Goal: Browse casually

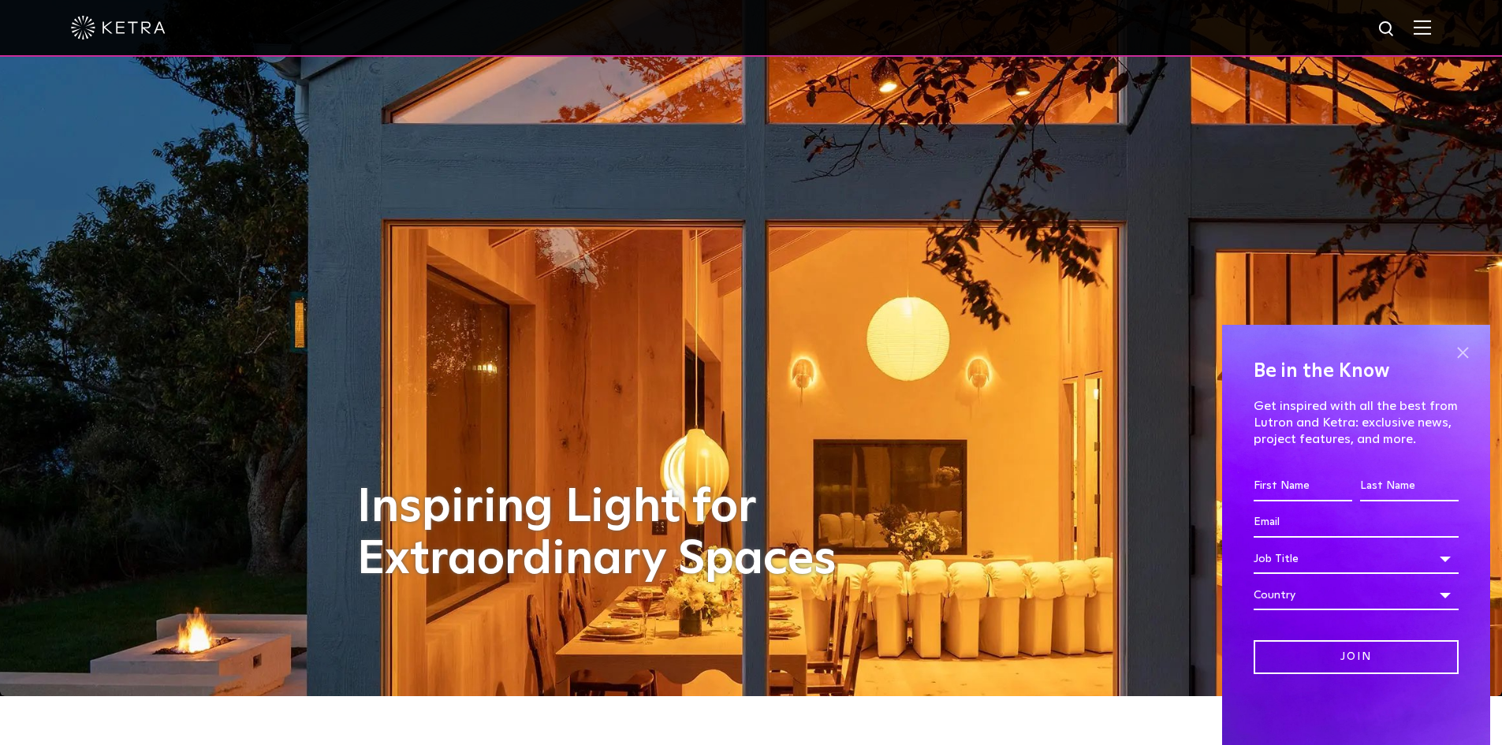
click at [1455, 352] on span at bounding box center [1463, 353] width 24 height 24
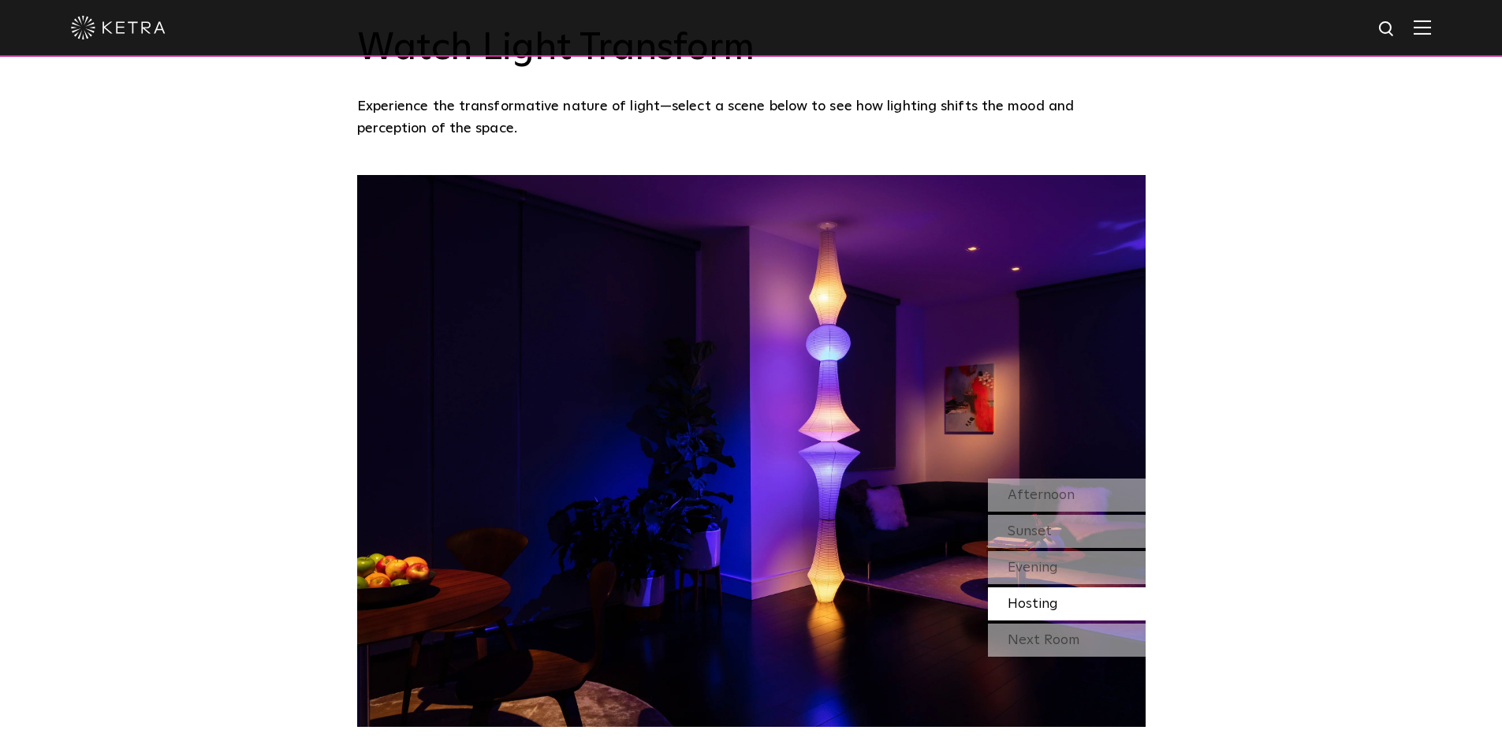
scroll to position [1363, 0]
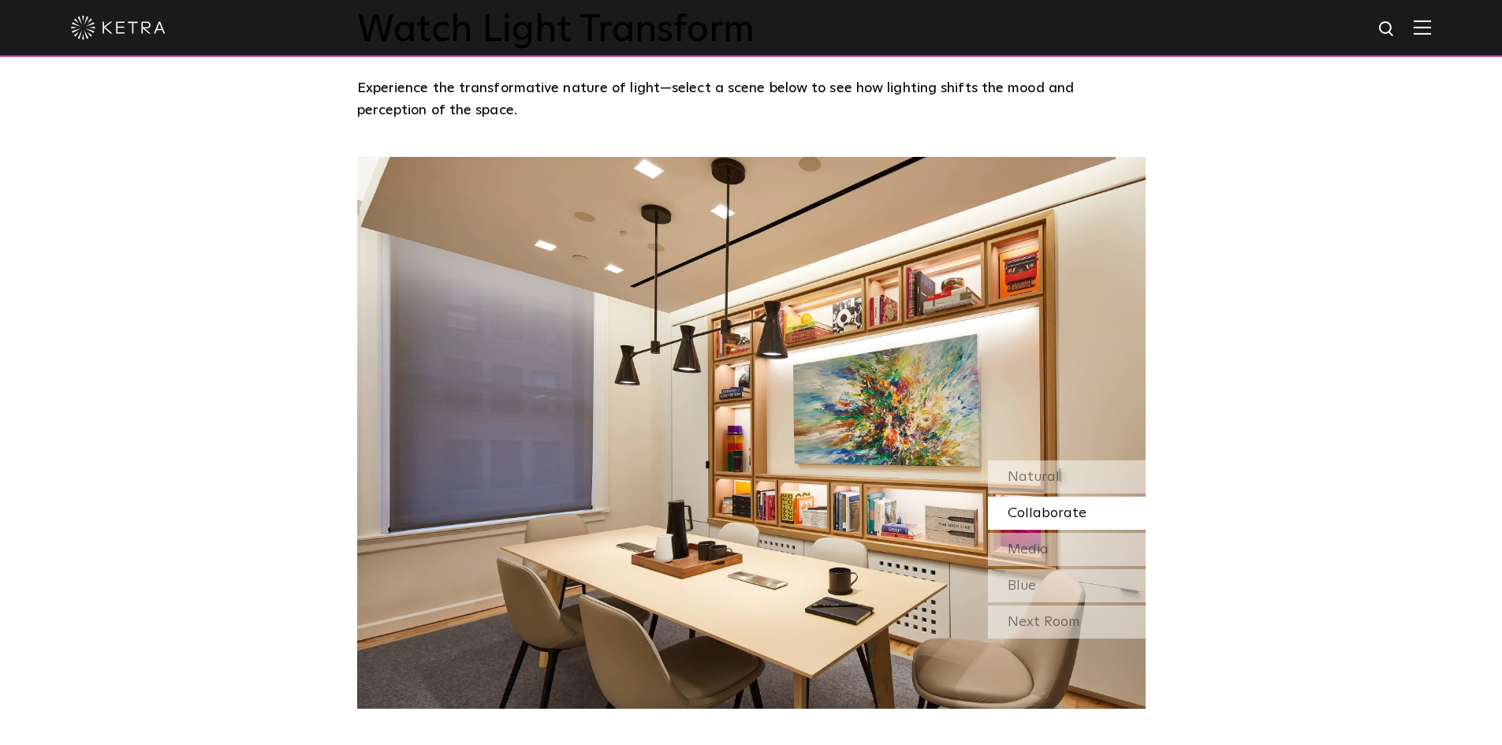
click at [1069, 524] on div "Collaborate" at bounding box center [1067, 513] width 158 height 33
click at [1065, 554] on div "Media" at bounding box center [1067, 549] width 158 height 33
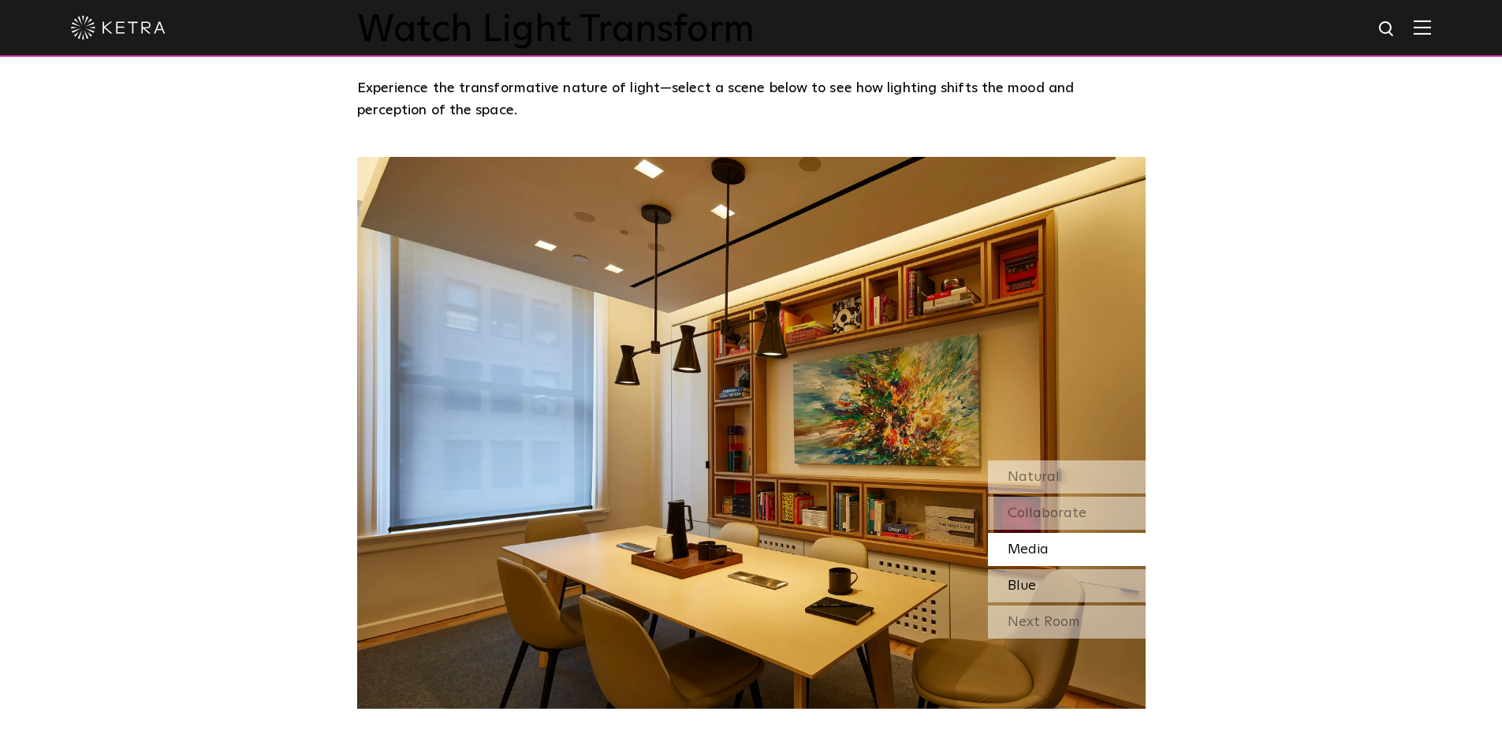
click at [1064, 589] on div "Blue" at bounding box center [1067, 585] width 158 height 33
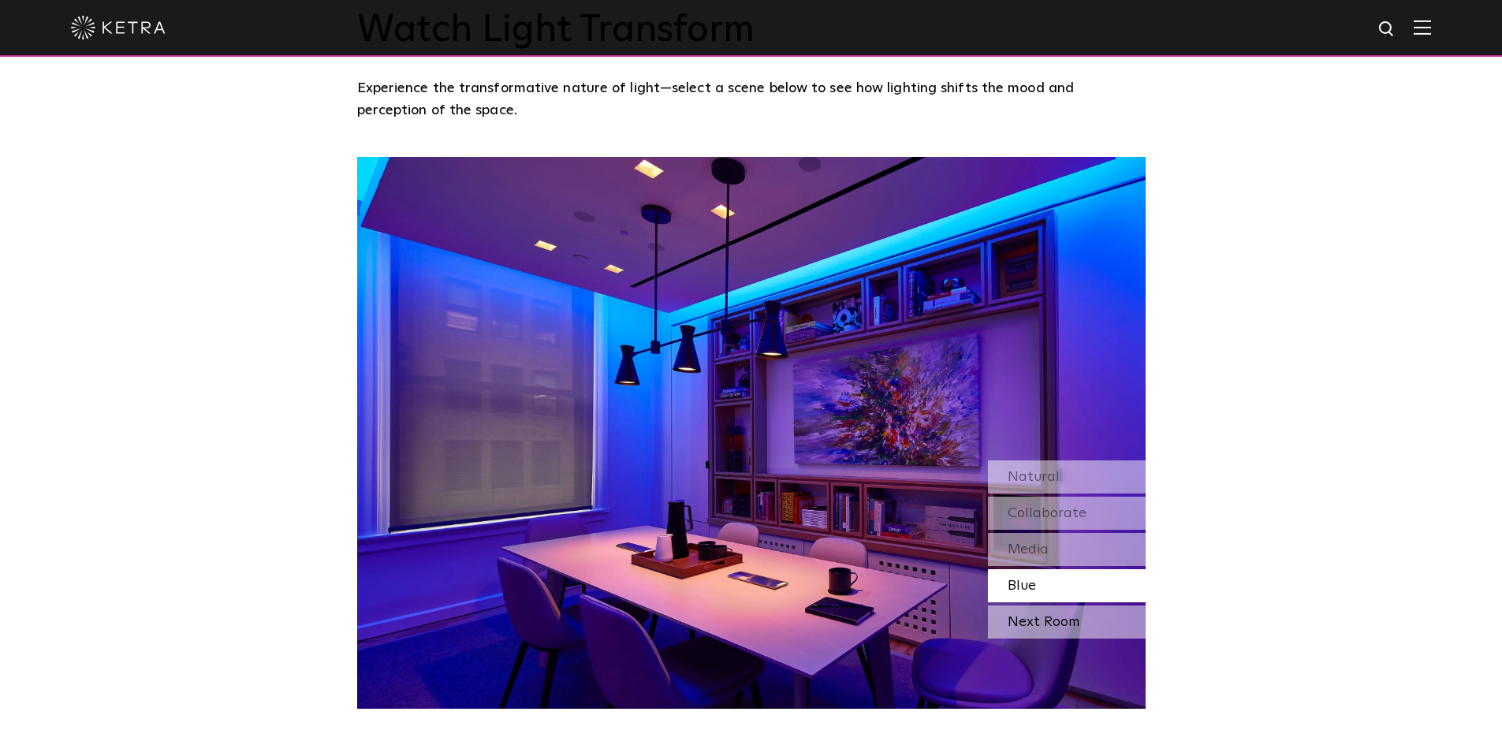
click at [1058, 631] on div "Next Room" at bounding box center [1067, 622] width 158 height 33
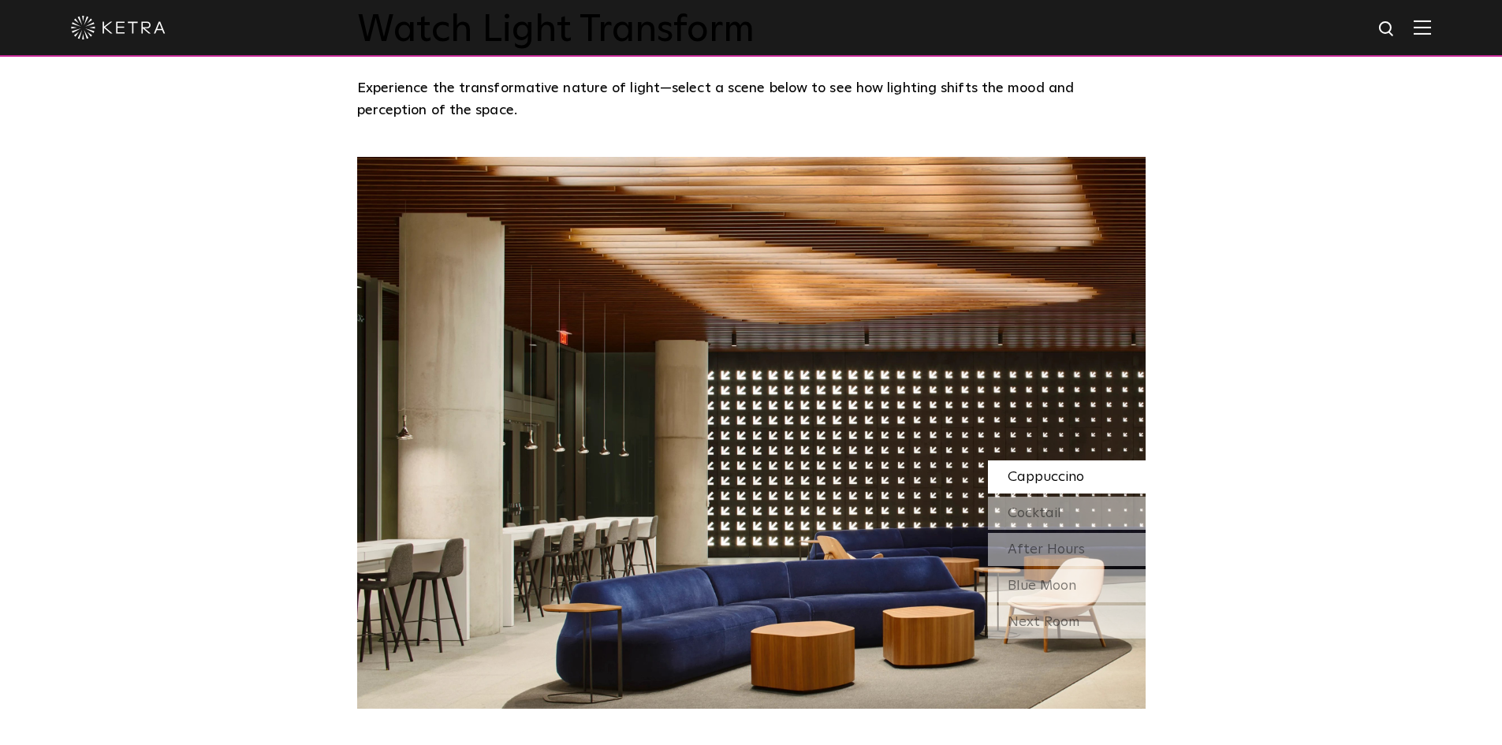
click at [1073, 477] on span "Cappuccino" at bounding box center [1046, 477] width 76 height 14
click at [1068, 514] on div "Cocktail" at bounding box center [1067, 513] width 158 height 33
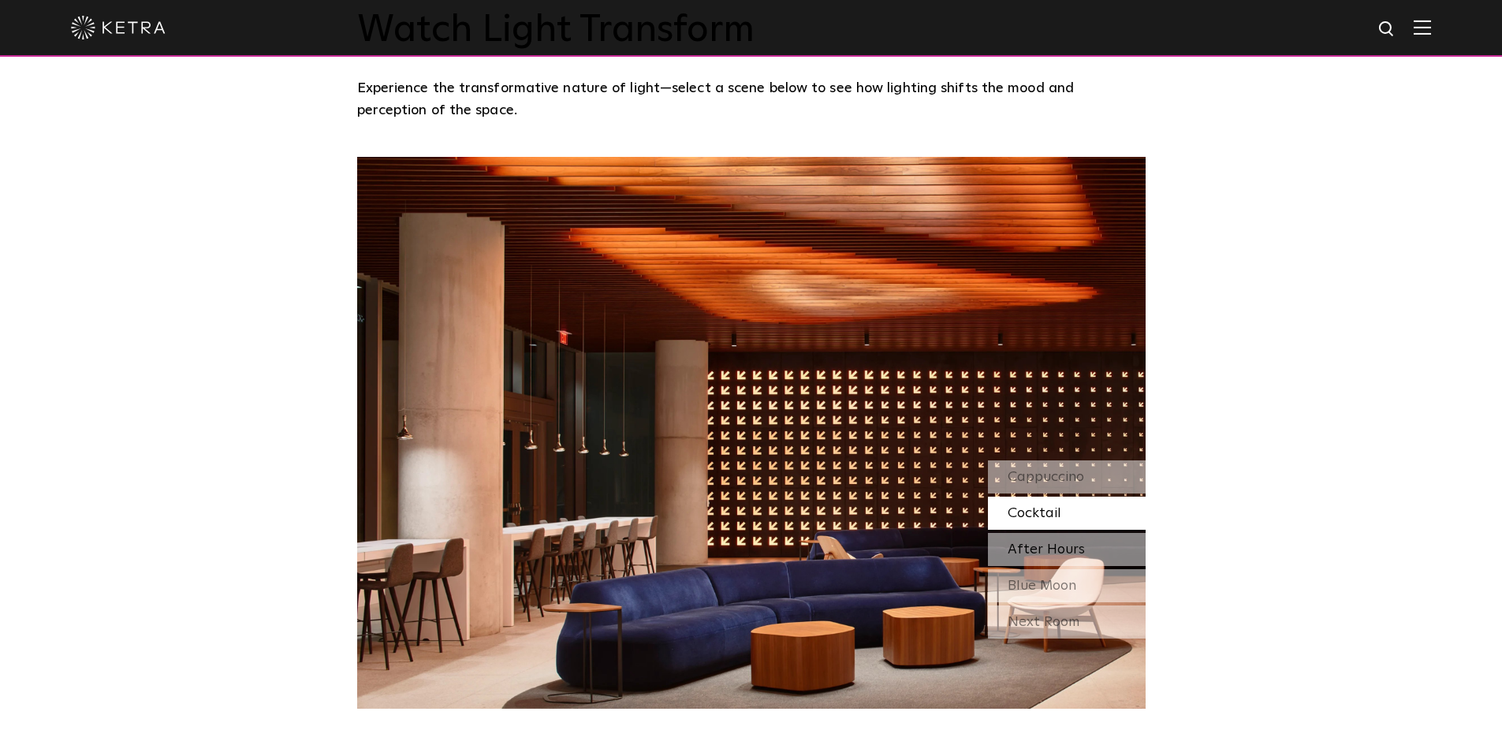
click at [1057, 546] on span "After Hours" at bounding box center [1046, 549] width 77 height 14
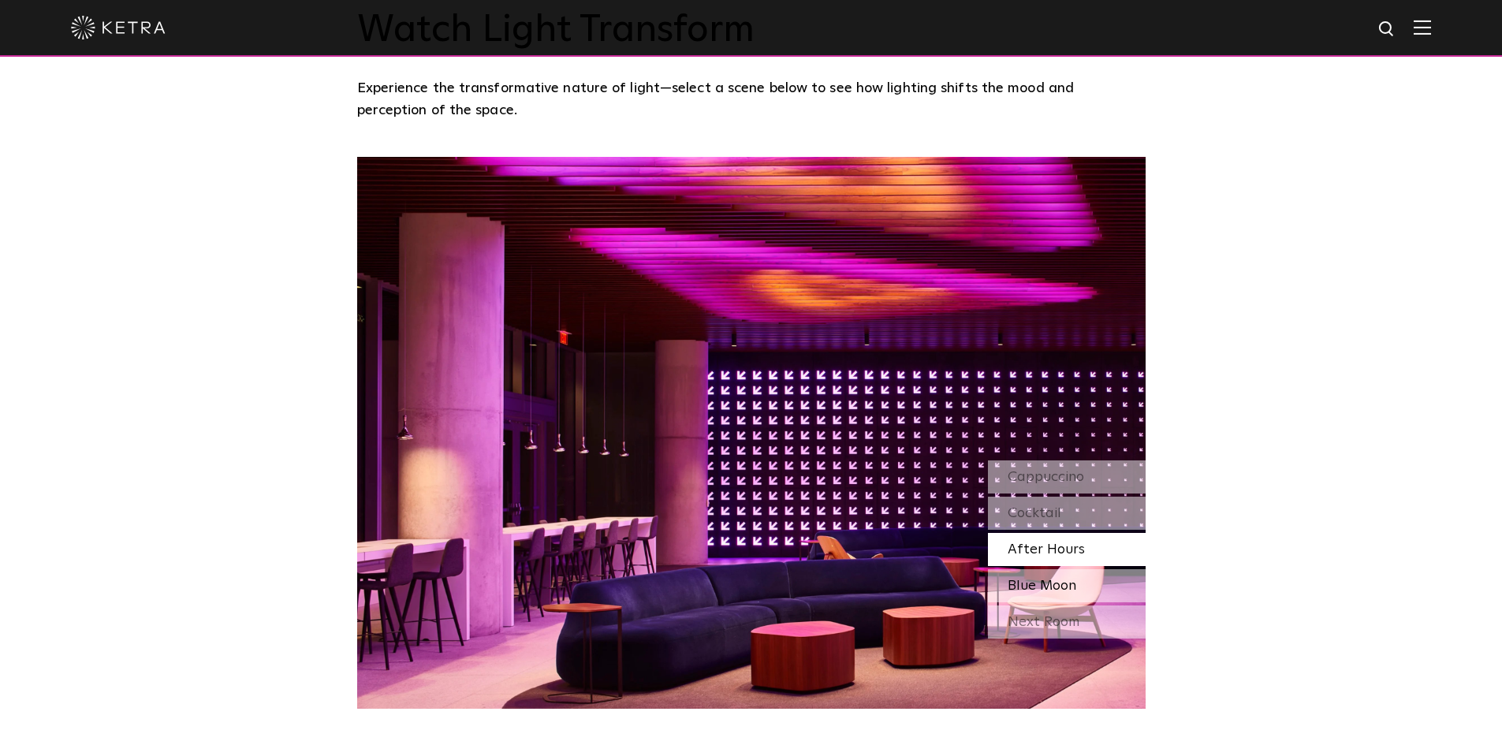
click at [1053, 579] on span "Blue Moon" at bounding box center [1042, 586] width 69 height 14
